Goal: Contribute content: Contribute content

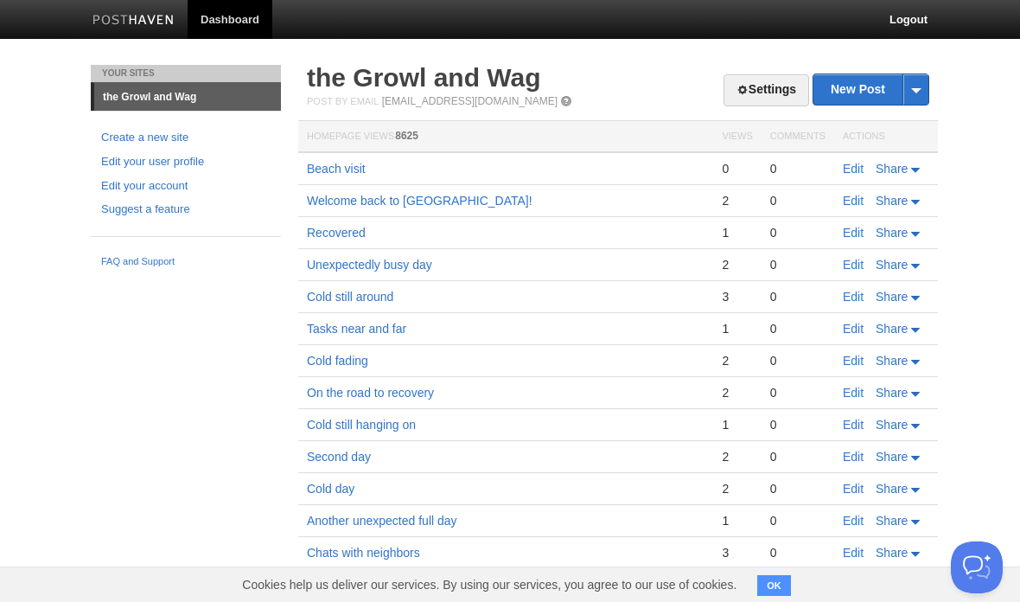
click at [859, 163] on link "Edit" at bounding box center [853, 169] width 21 height 14
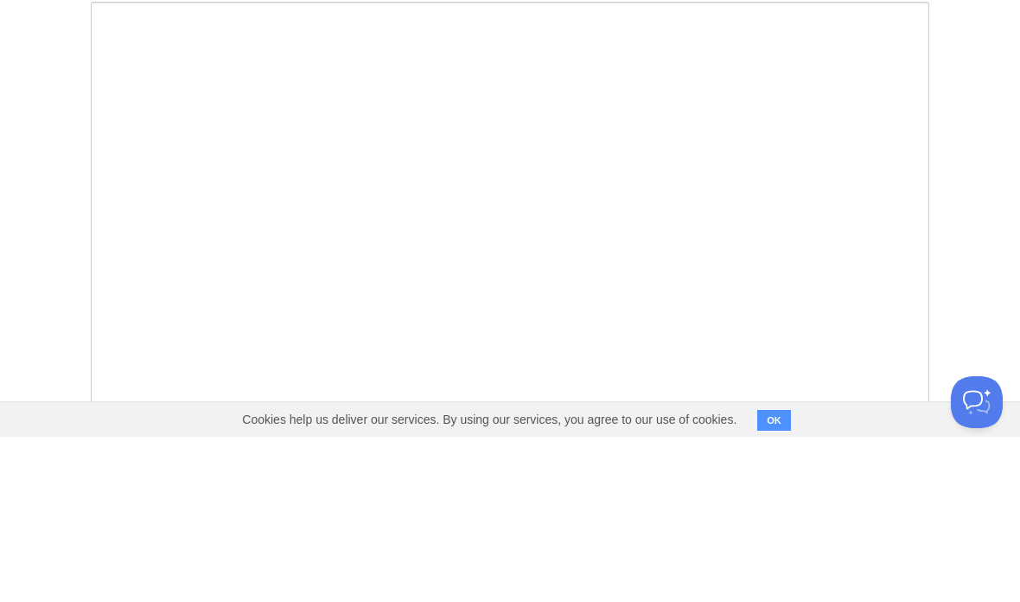
scroll to position [129, 0]
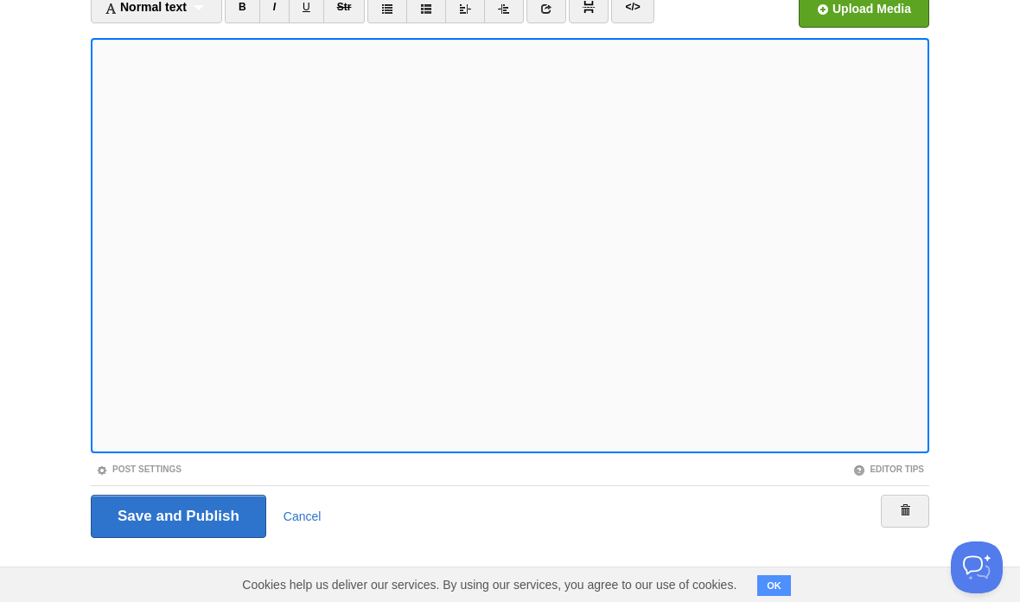
click at [283, 8] on link "I" at bounding box center [274, 6] width 30 height 33
click at [192, 10] on div "Normal text Normal text Heading 1 Heading 2 Heading 3" at bounding box center [156, 6] width 131 height 33
click at [157, 33] on link "Normal text" at bounding box center [157, 37] width 130 height 26
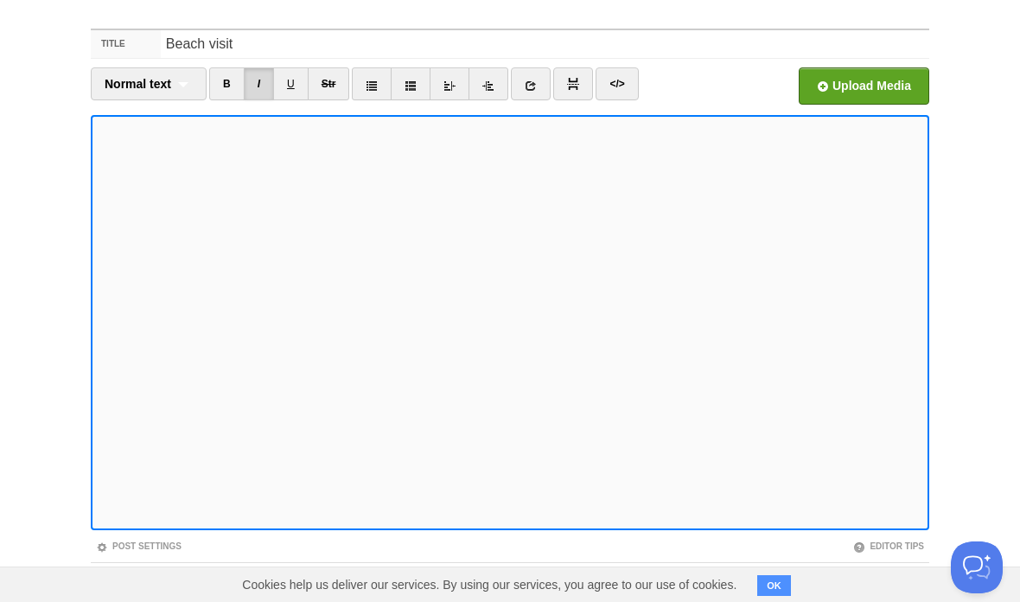
scroll to position [0, 0]
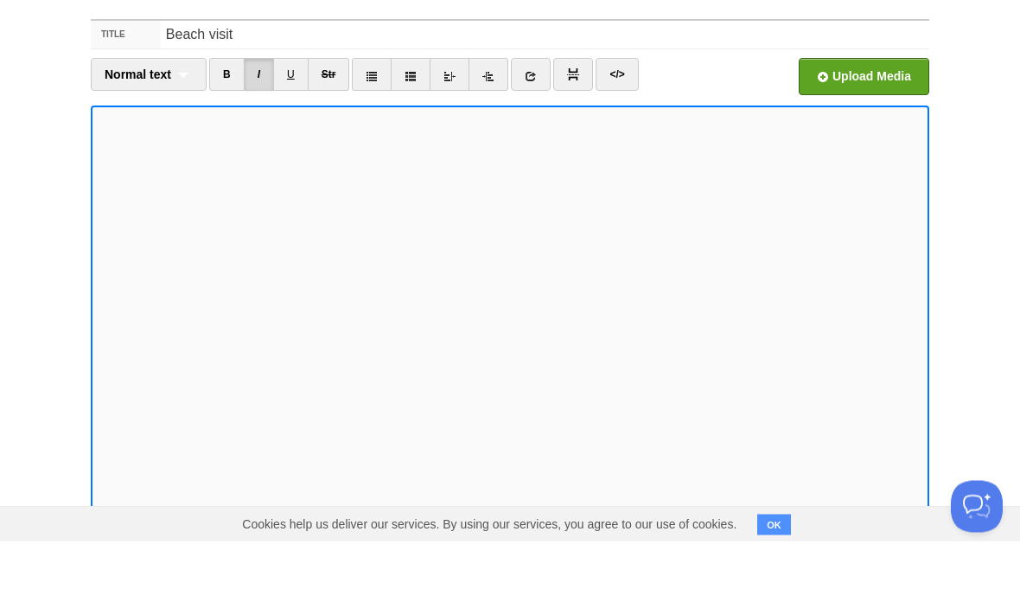
click at [623, 119] on link "</>" at bounding box center [617, 135] width 42 height 33
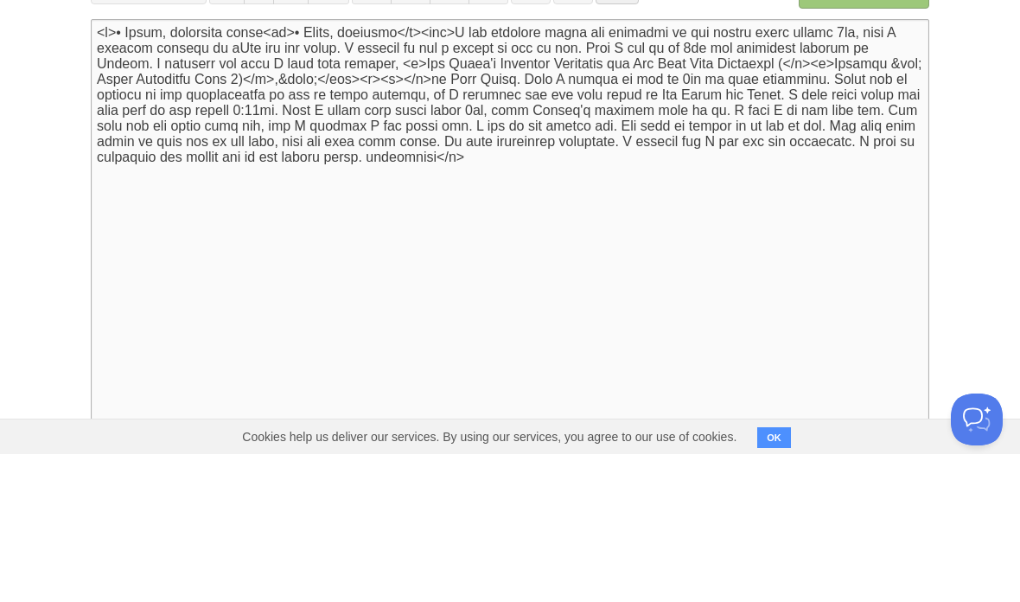
click at [757, 167] on textarea at bounding box center [510, 374] width 839 height 415
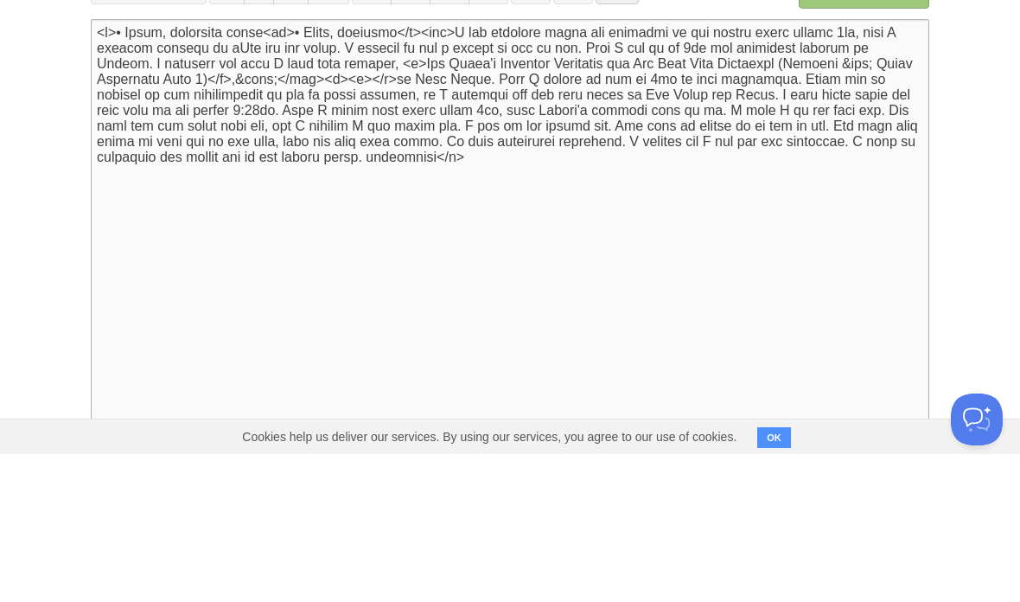
click at [284, 167] on textarea at bounding box center [510, 374] width 839 height 415
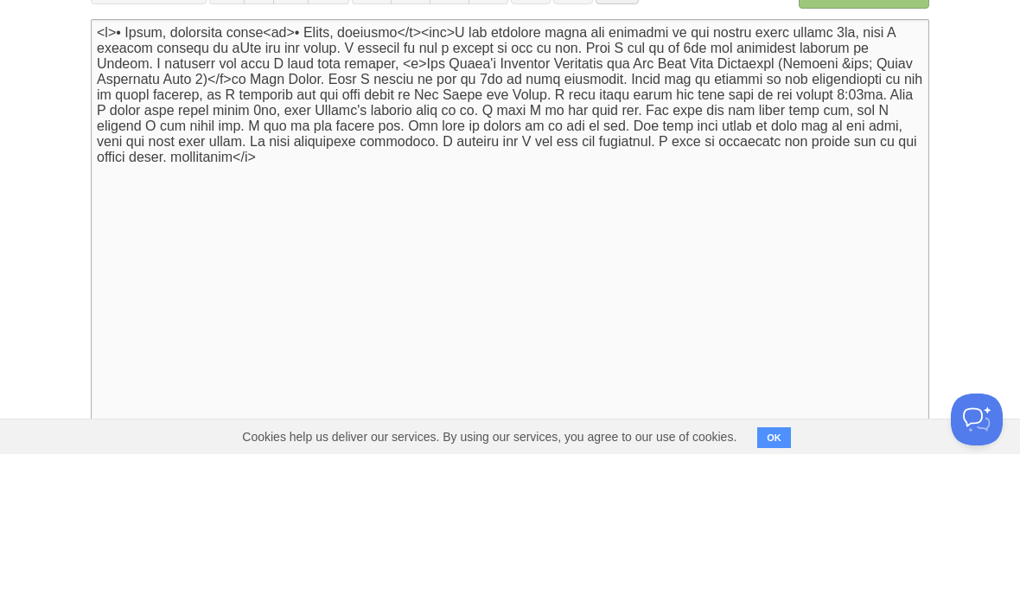
type textarea "<l>• Ipsum, dolorsita conse<ad>• Elits, doeiusmo</t><inc>U lab etdolore magna a…"
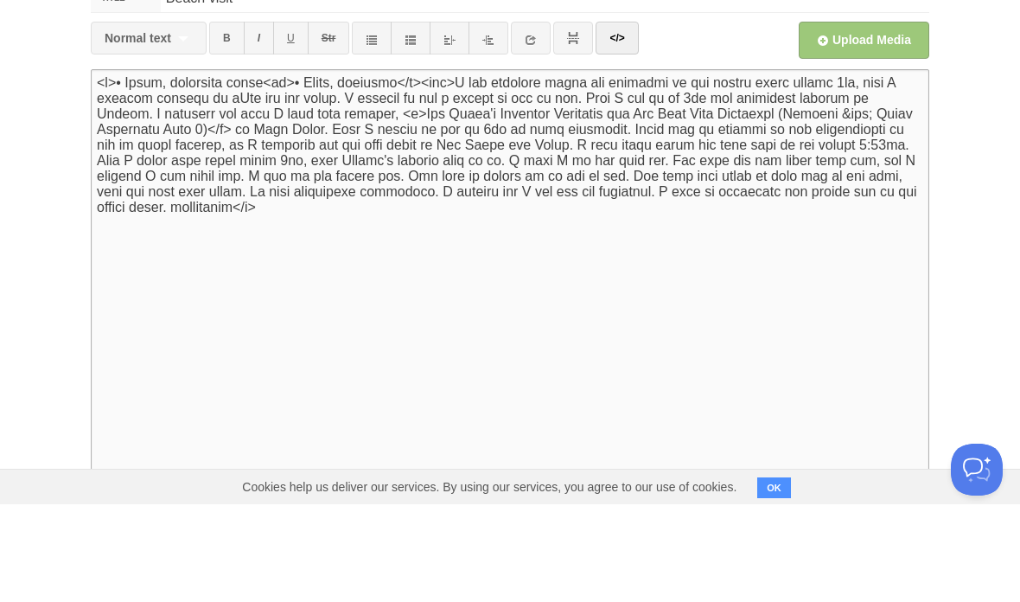
click at [617, 119] on link "</>" at bounding box center [617, 135] width 42 height 33
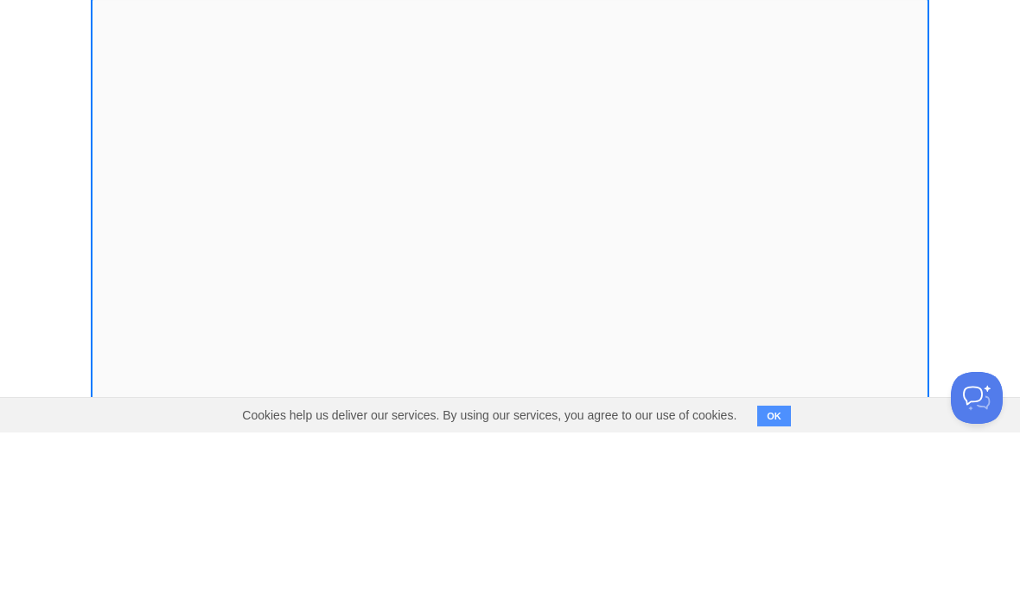
scroll to position [129, 0]
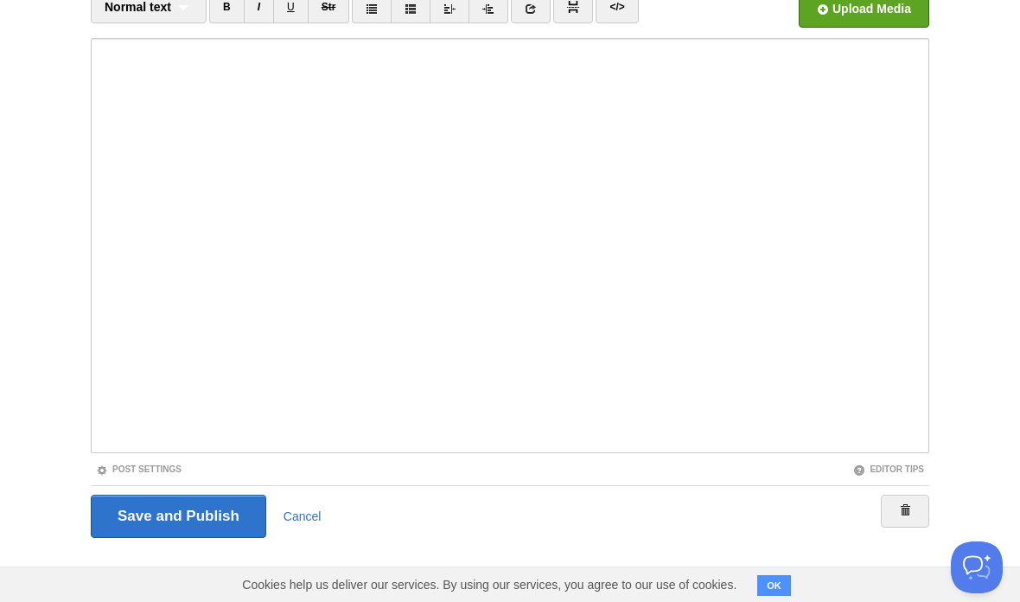
click at [218, 509] on input "Save and Publish" at bounding box center [179, 516] width 176 height 43
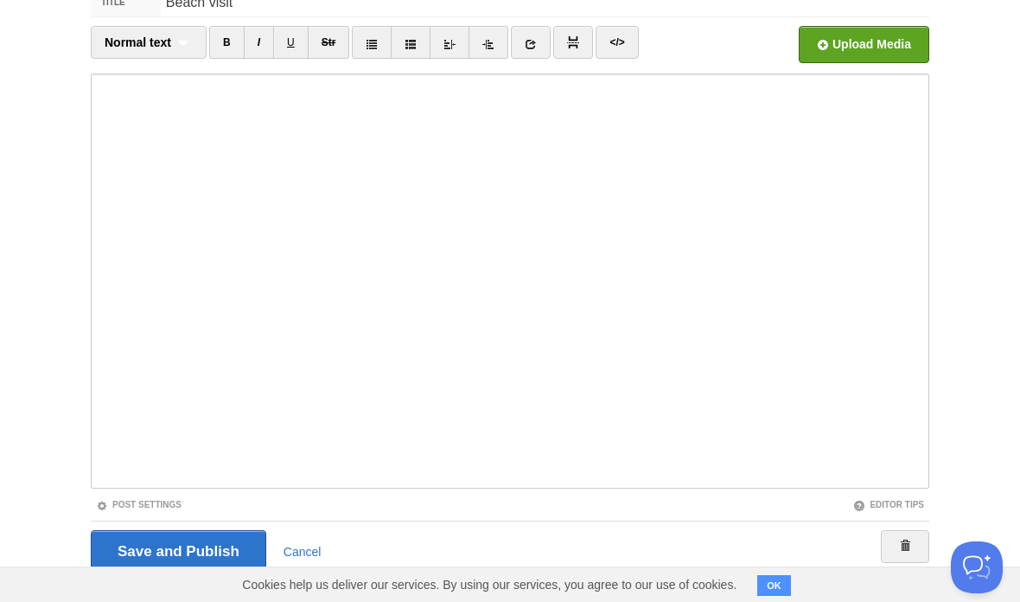
scroll to position [65, 0]
